Goal: Task Accomplishment & Management: Manage account settings

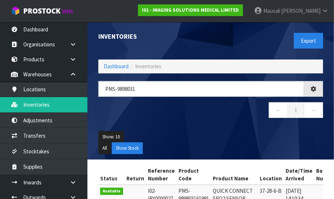
drag, startPoint x: 0, startPoint y: 0, endPoint x: 318, endPoint y: 139, distance: 346.5
click at [318, 139] on ul "Show: 10 5 10 25 50" at bounding box center [210, 137] width 225 height 12
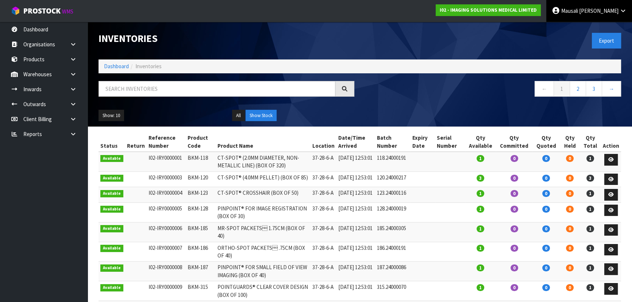
click at [618, 11] on link "Mausali Tito" at bounding box center [589, 11] width 86 height 22
click at [616, 26] on link "Logout" at bounding box center [603, 29] width 58 height 10
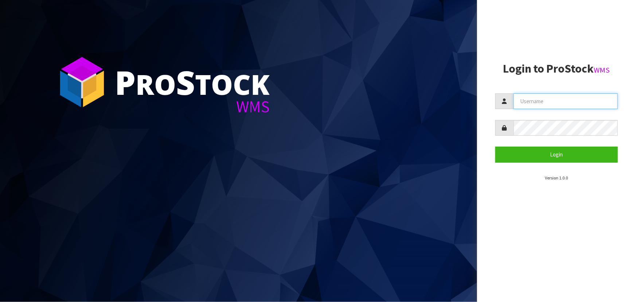
click at [546, 98] on input "text" at bounding box center [566, 101] width 104 height 16
type input "MEENA"
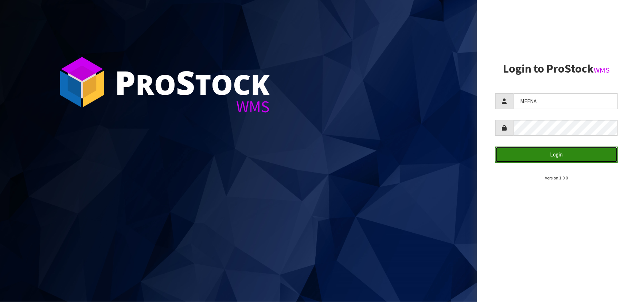
click at [534, 150] on button "Login" at bounding box center [557, 155] width 123 height 16
